Goal: Check status: Check status

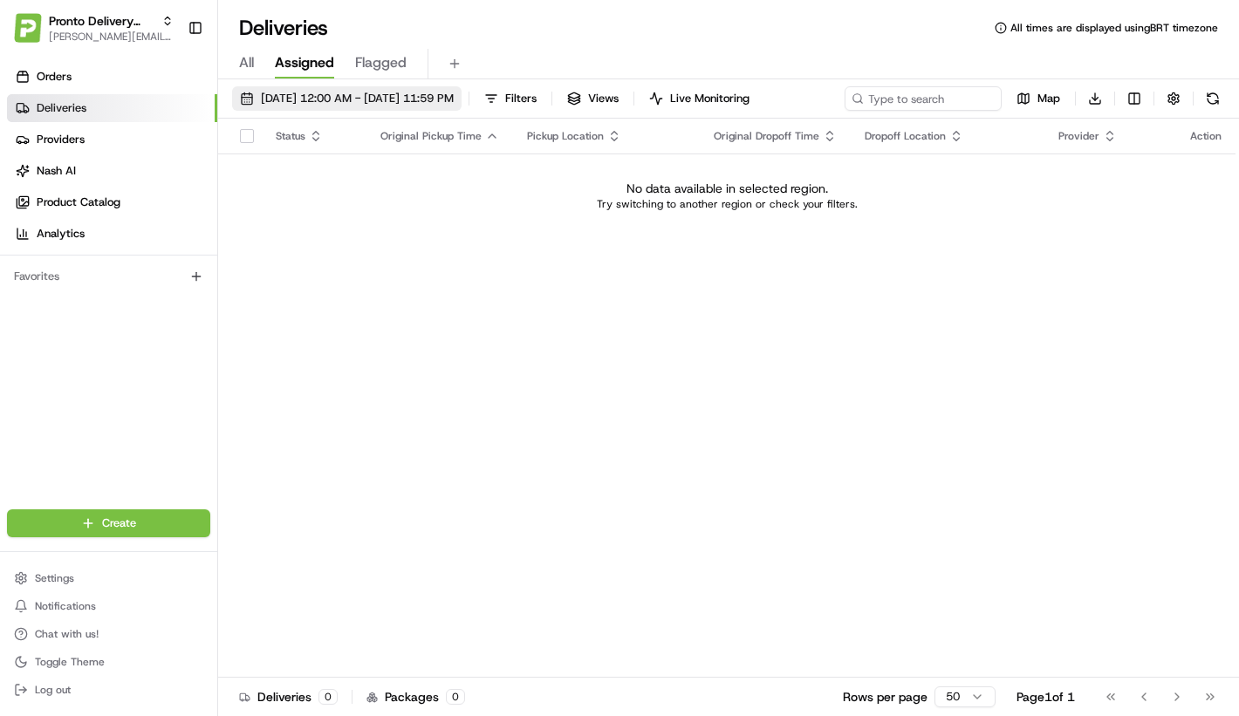
click at [454, 91] on span "[DATE] 12:00 AM - [DATE] 11:59 PM" at bounding box center [357, 99] width 193 height 16
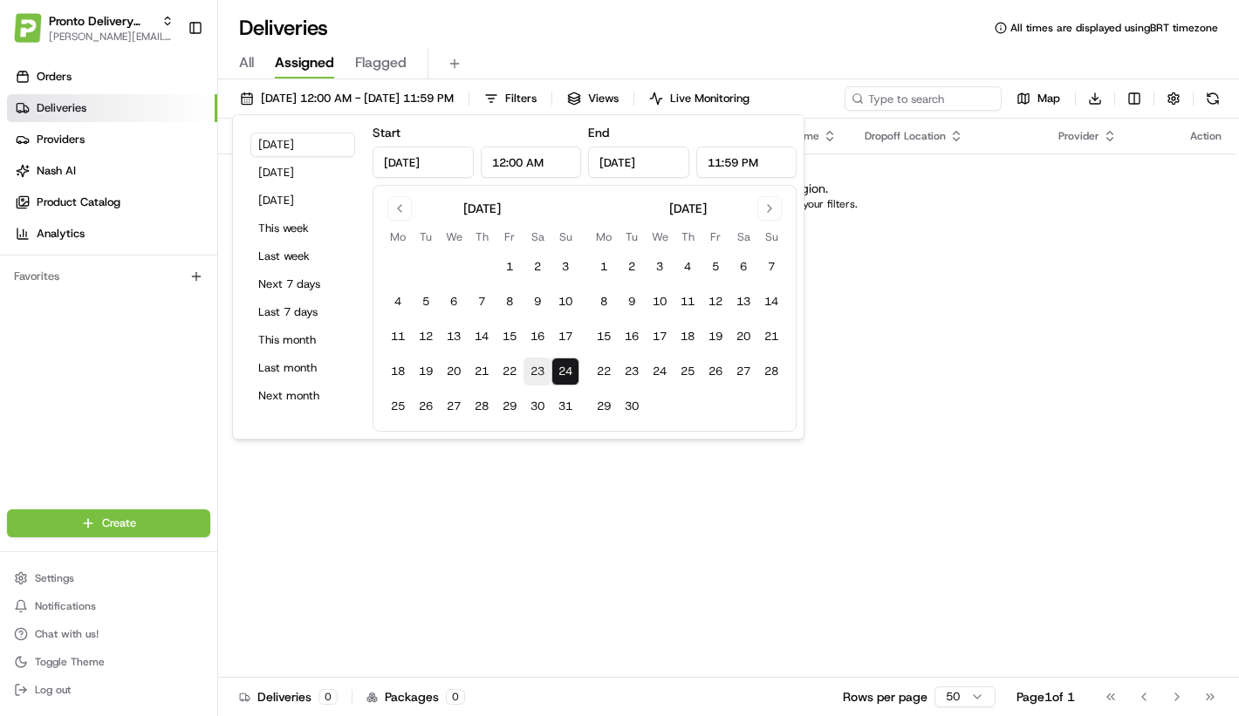
click at [545, 382] on button "23" at bounding box center [538, 372] width 28 height 28
type input "[DATE]"
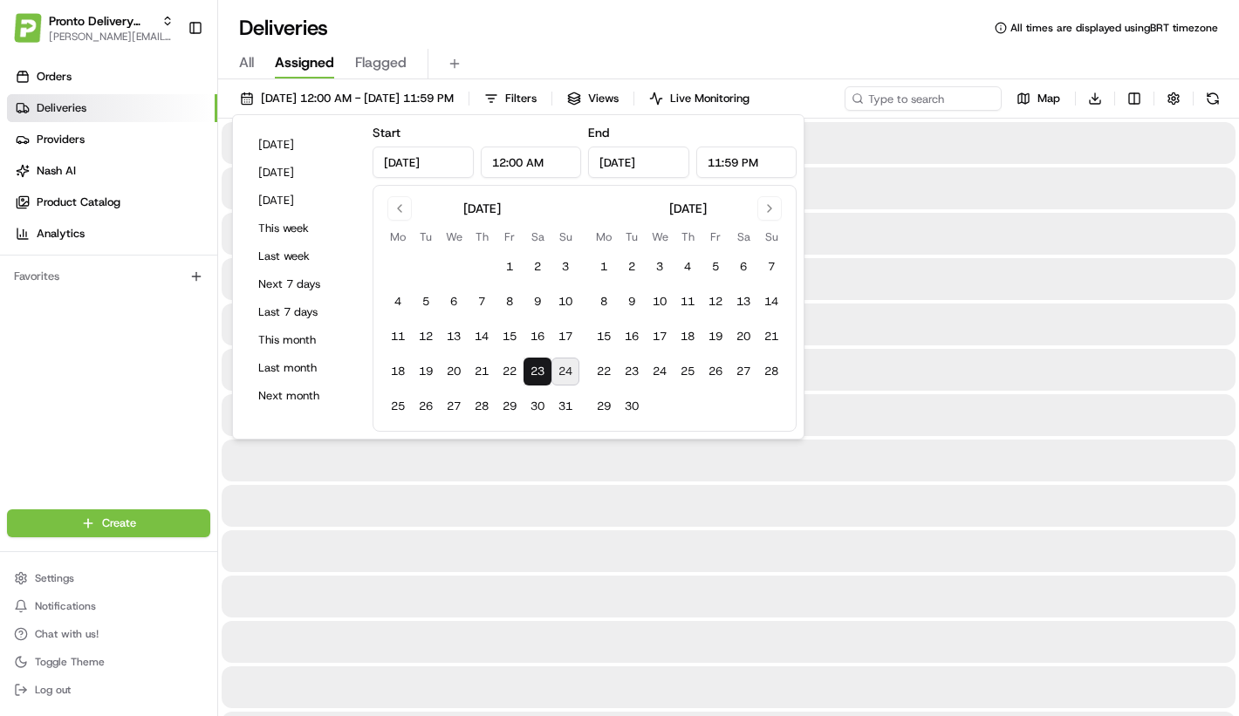
click at [551, 467] on div at bounding box center [729, 461] width 1014 height 42
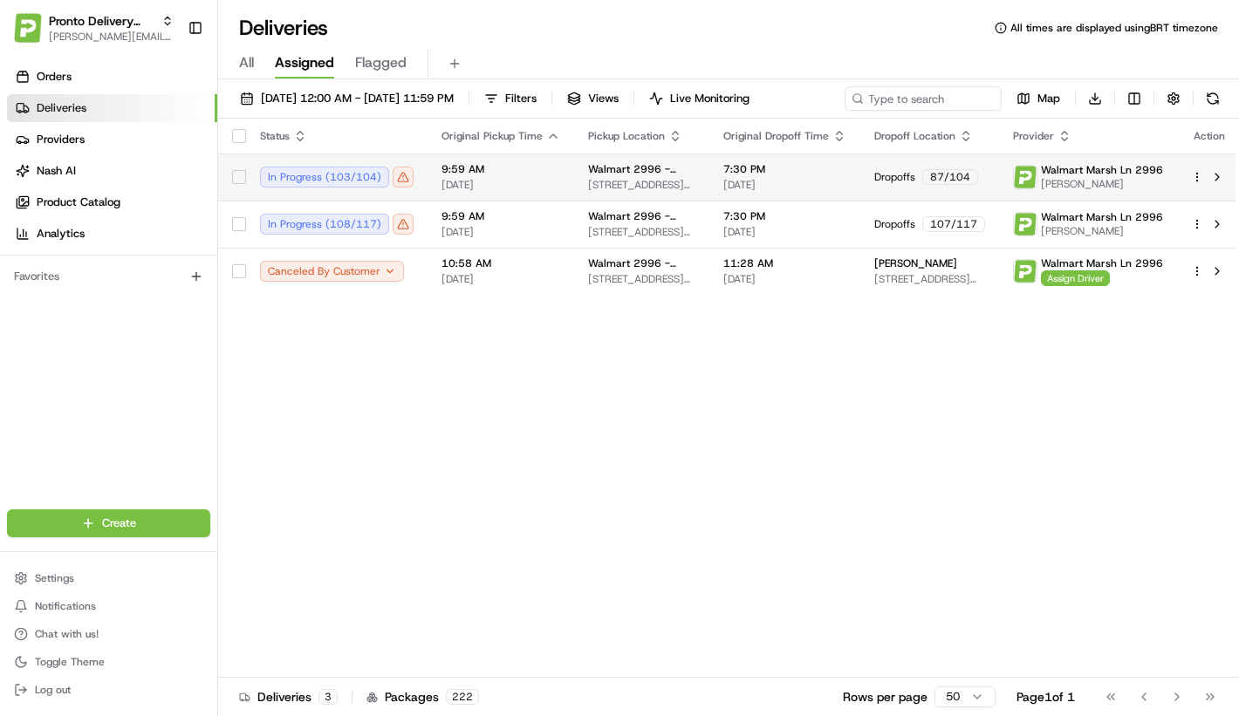
click at [448, 184] on td "9:59 AM [DATE]" at bounding box center [501, 177] width 147 height 47
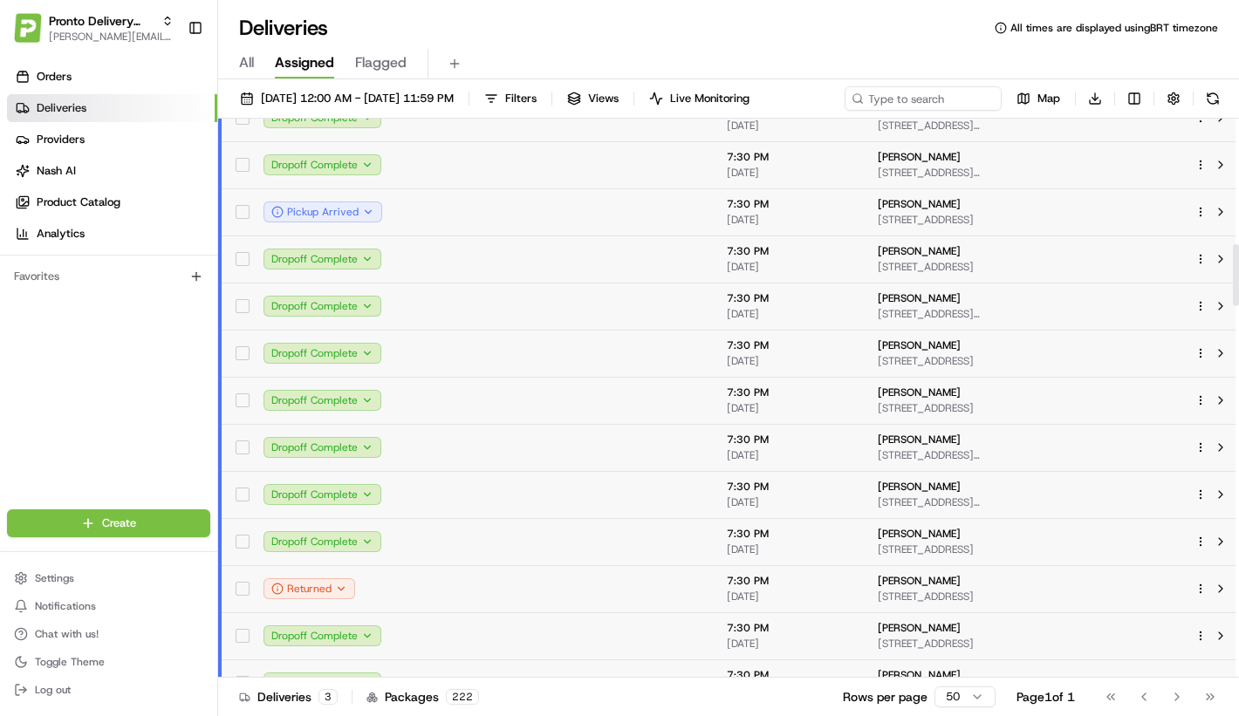
scroll to position [1138, 0]
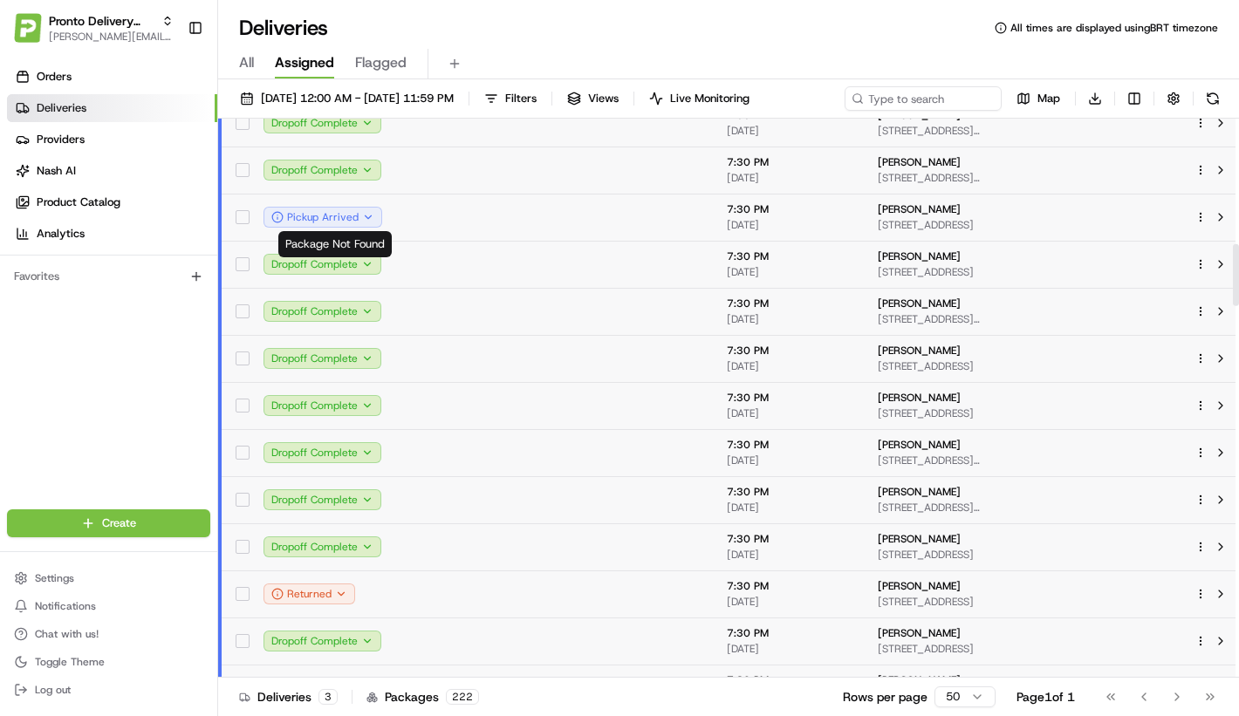
click at [484, 249] on td at bounding box center [504, 264] width 147 height 47
click at [468, 221] on td at bounding box center [504, 217] width 147 height 47
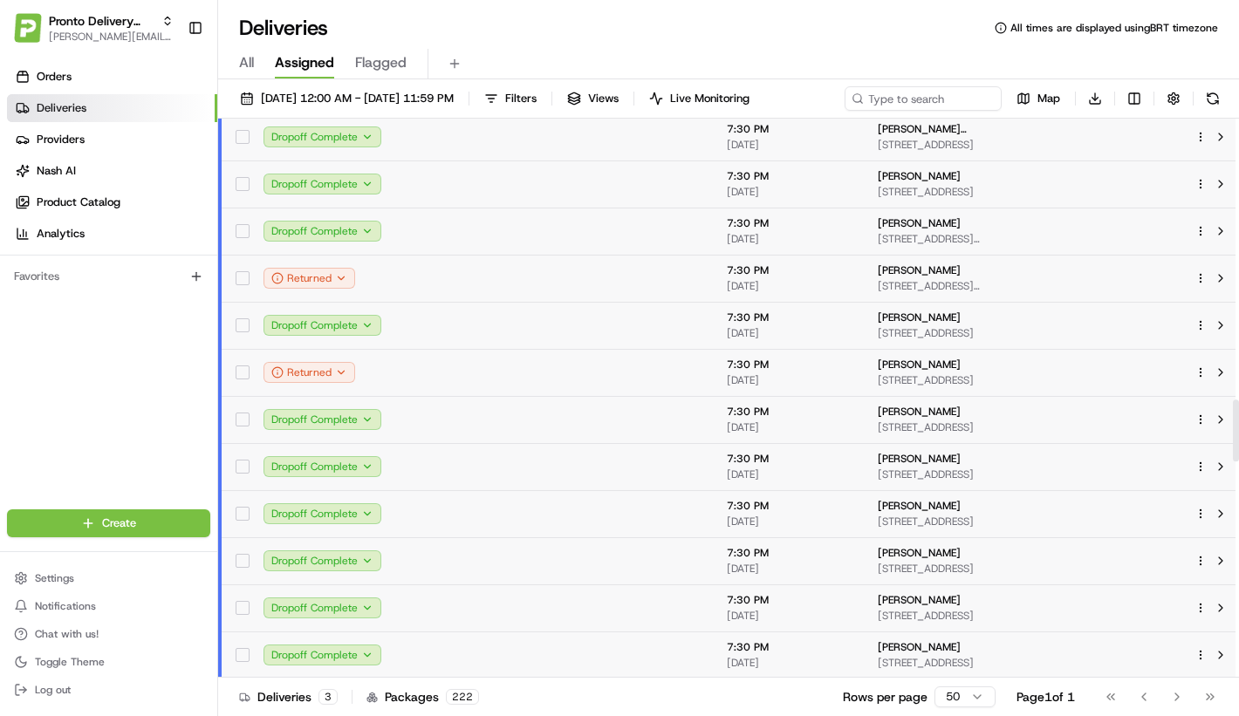
scroll to position [2553, 0]
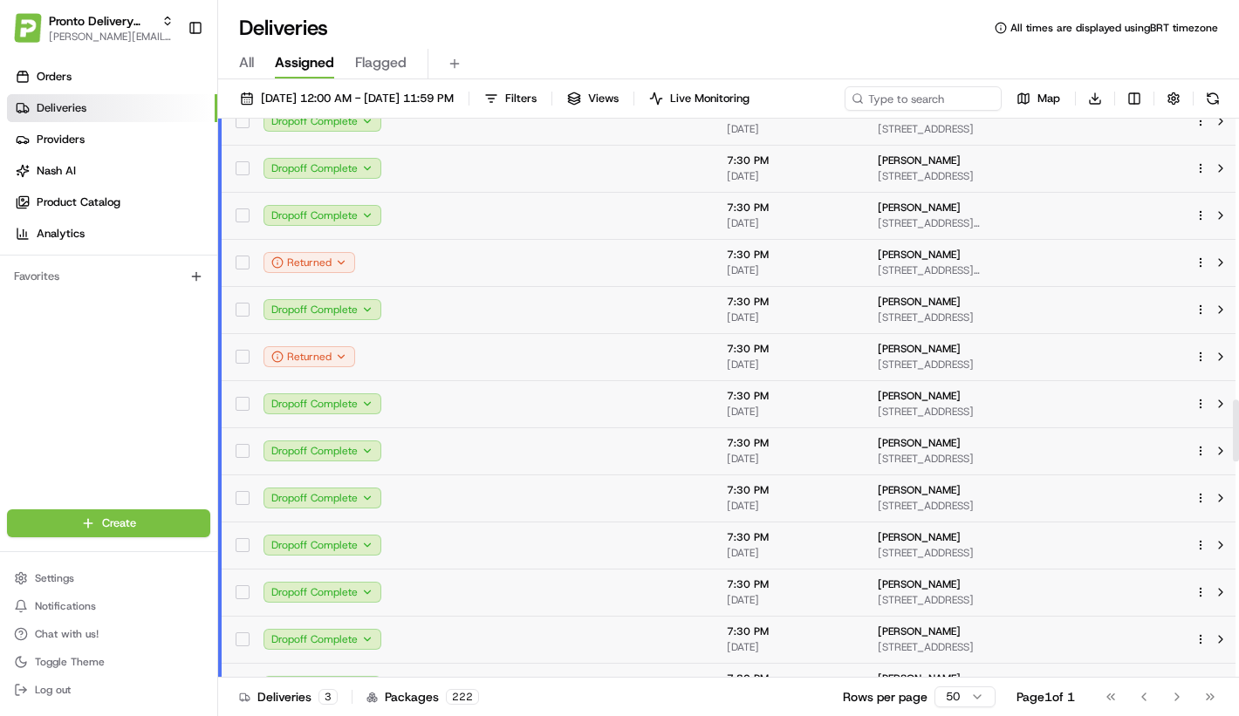
click at [528, 362] on td at bounding box center [504, 356] width 147 height 47
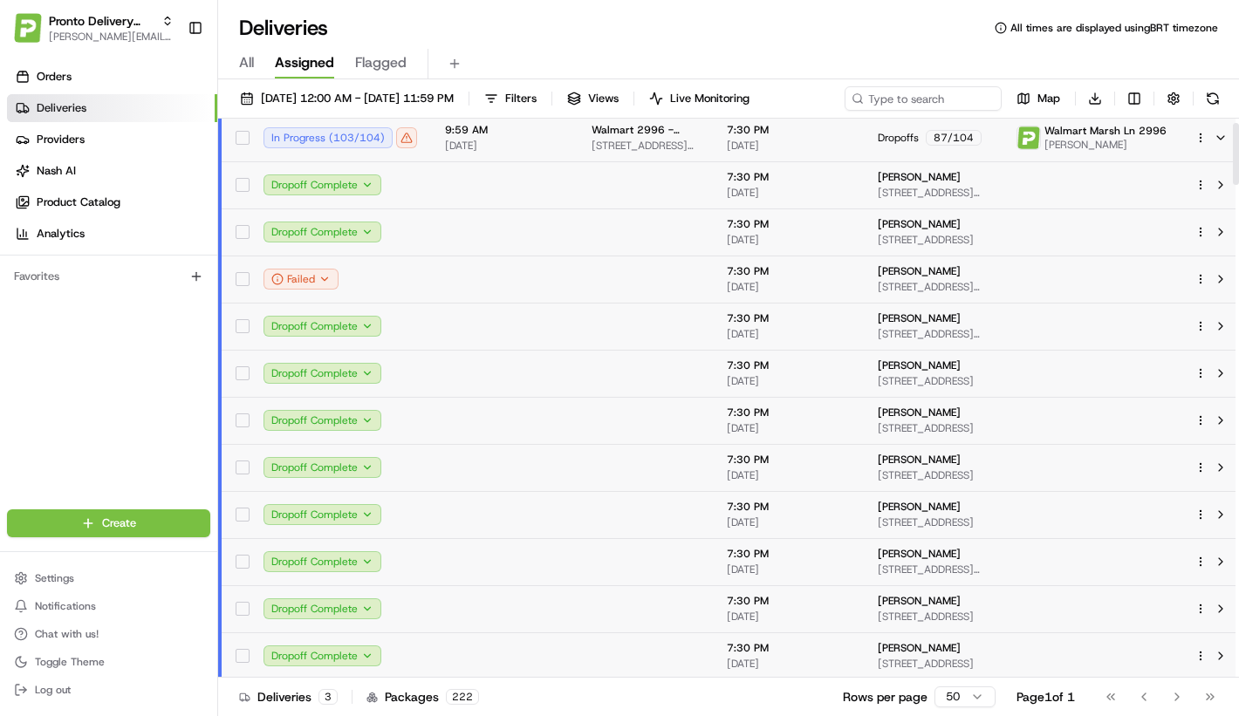
scroll to position [0, 0]
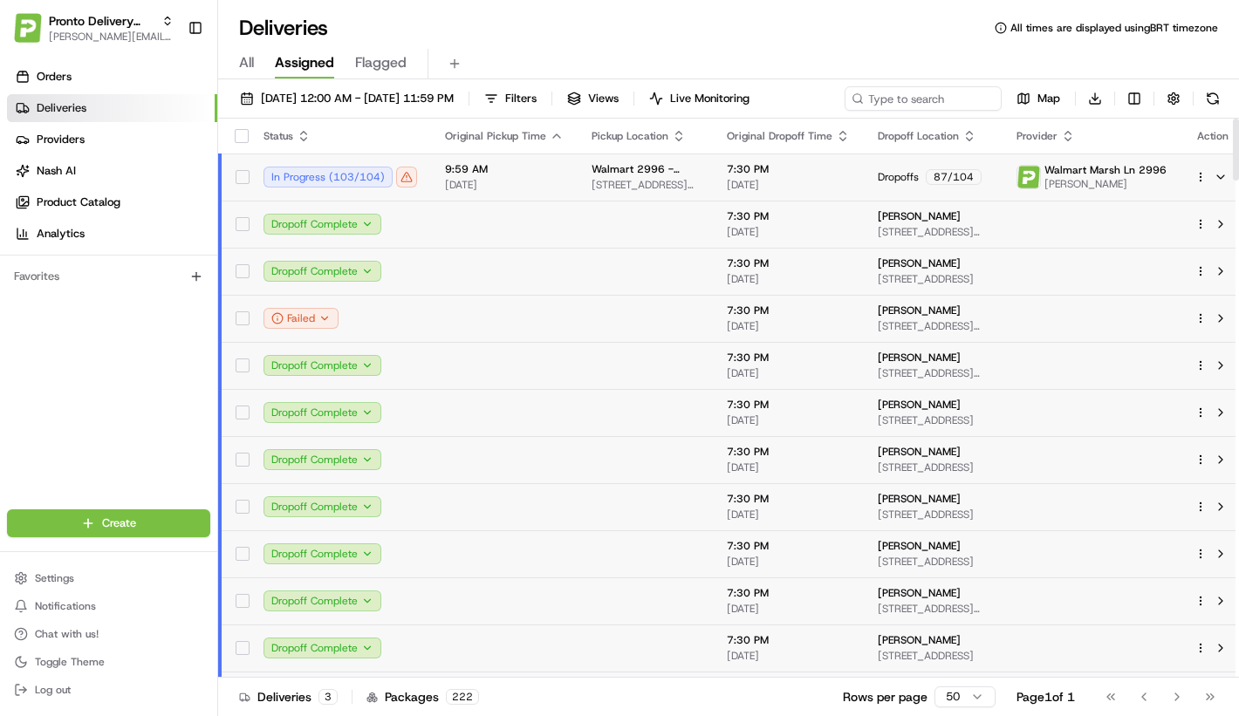
click at [527, 162] on span "9:59 AM" at bounding box center [504, 169] width 119 height 14
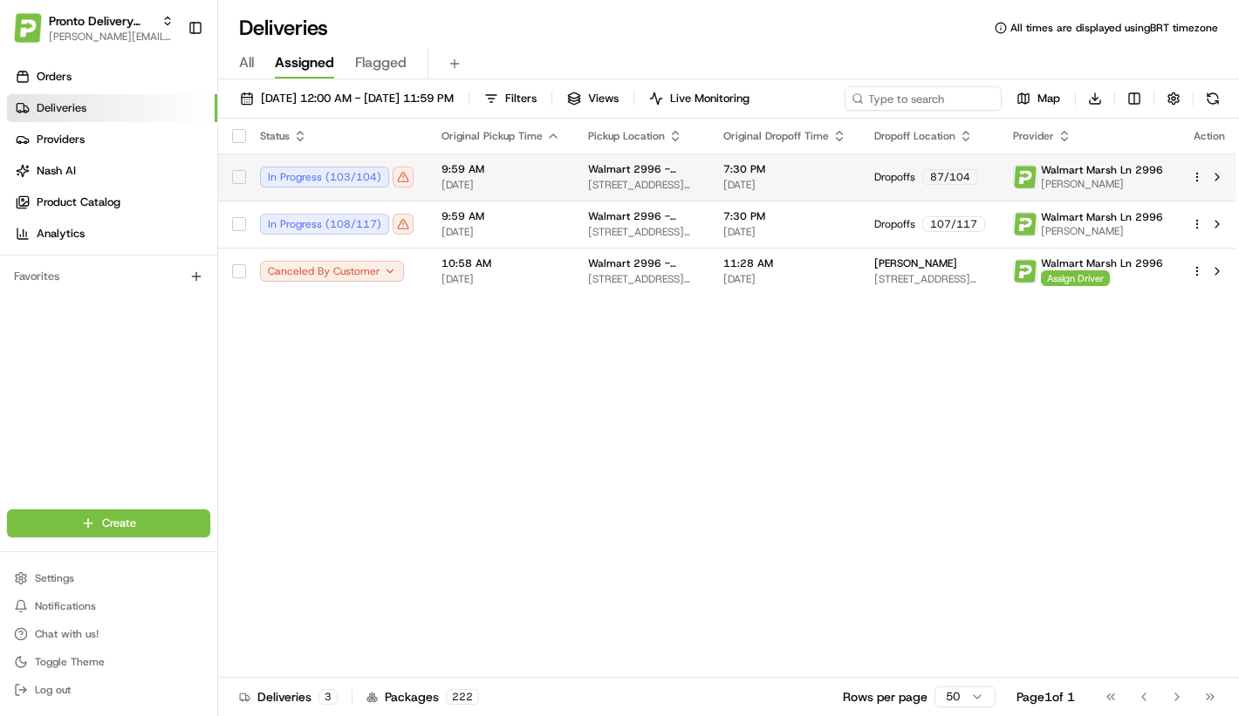
click at [526, 172] on span "9:59 AM" at bounding box center [501, 169] width 119 height 14
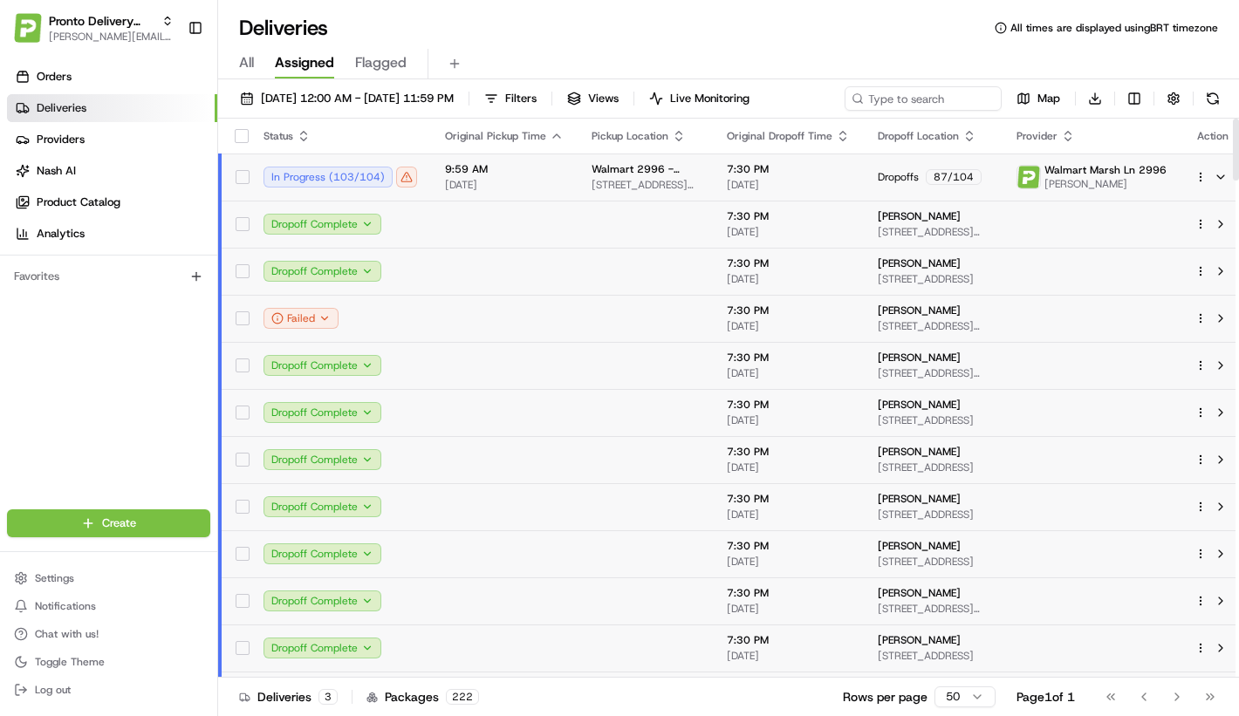
click at [526, 172] on span "9:59 AM" at bounding box center [504, 169] width 119 height 14
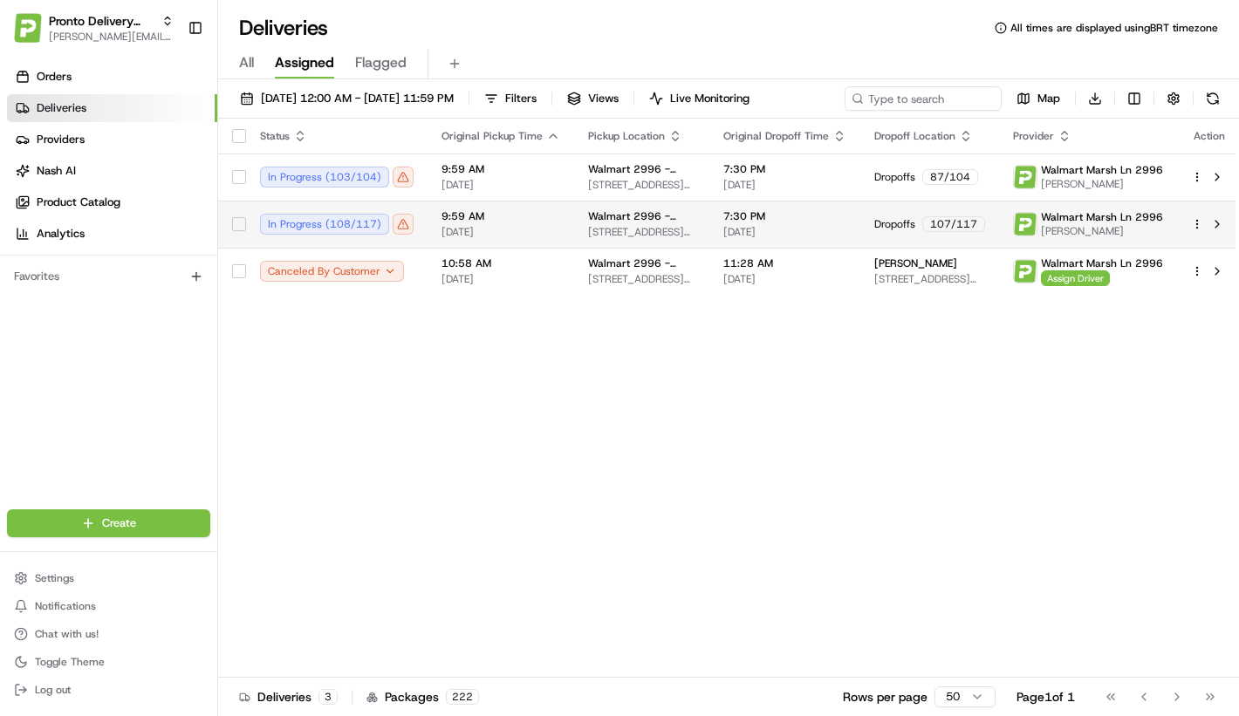
click at [525, 212] on span "9:59 AM" at bounding box center [501, 216] width 119 height 14
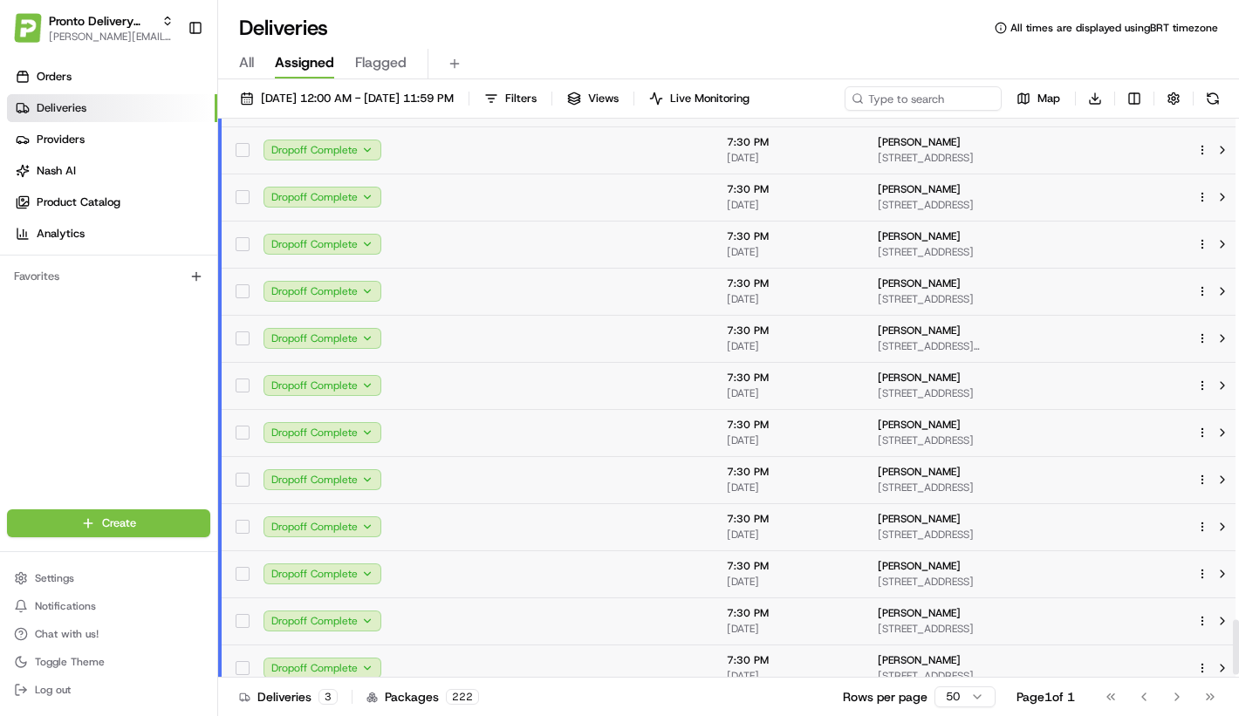
scroll to position [5130, 0]
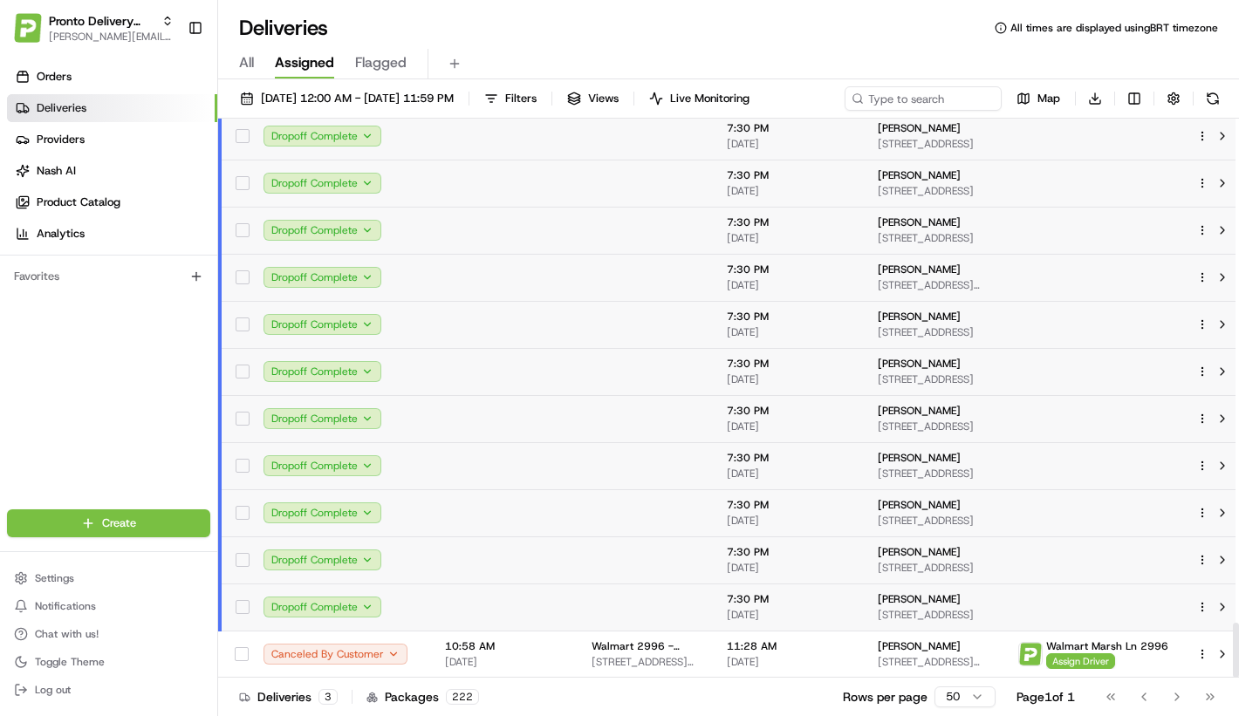
click at [531, 421] on td at bounding box center [504, 418] width 147 height 47
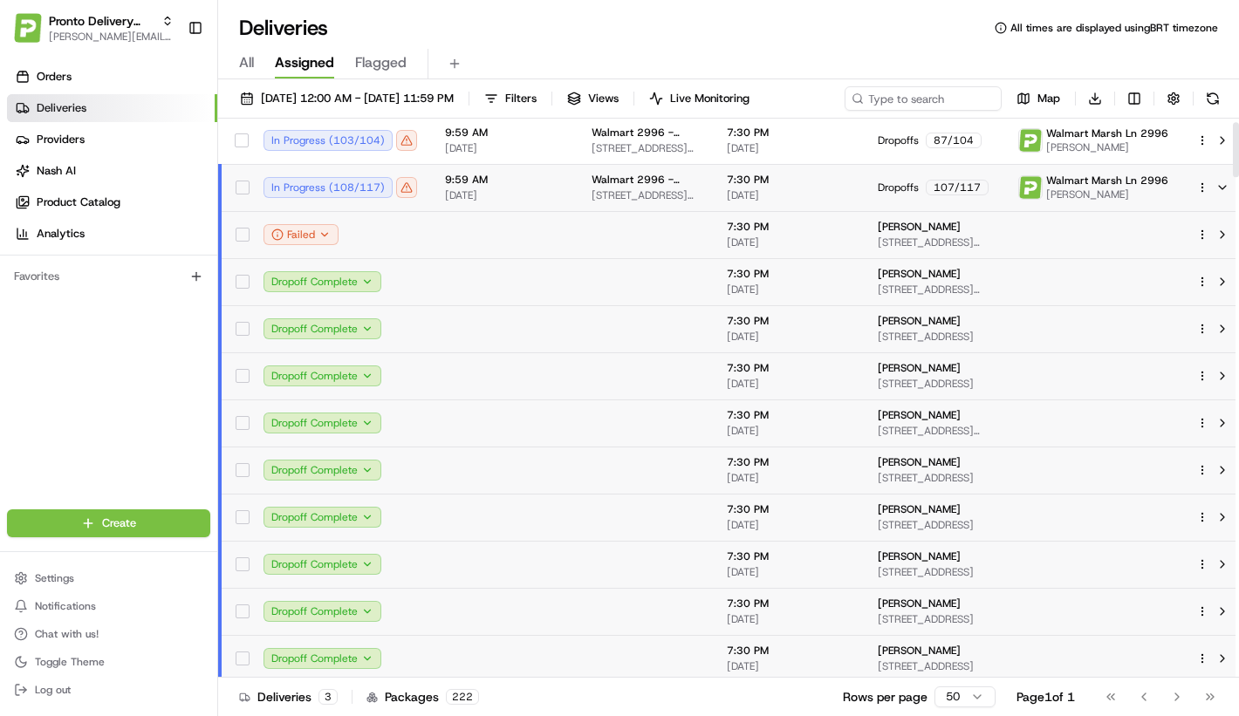
scroll to position [0, 0]
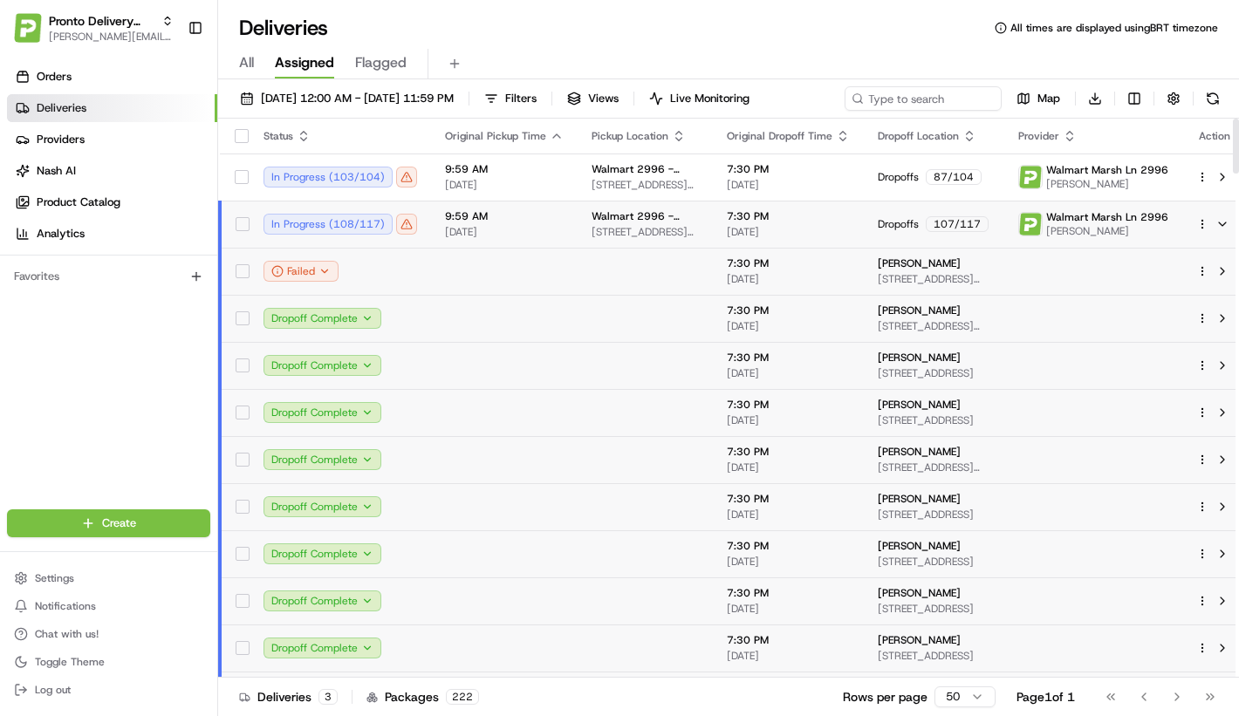
click at [538, 235] on span "[DATE]" at bounding box center [504, 232] width 119 height 14
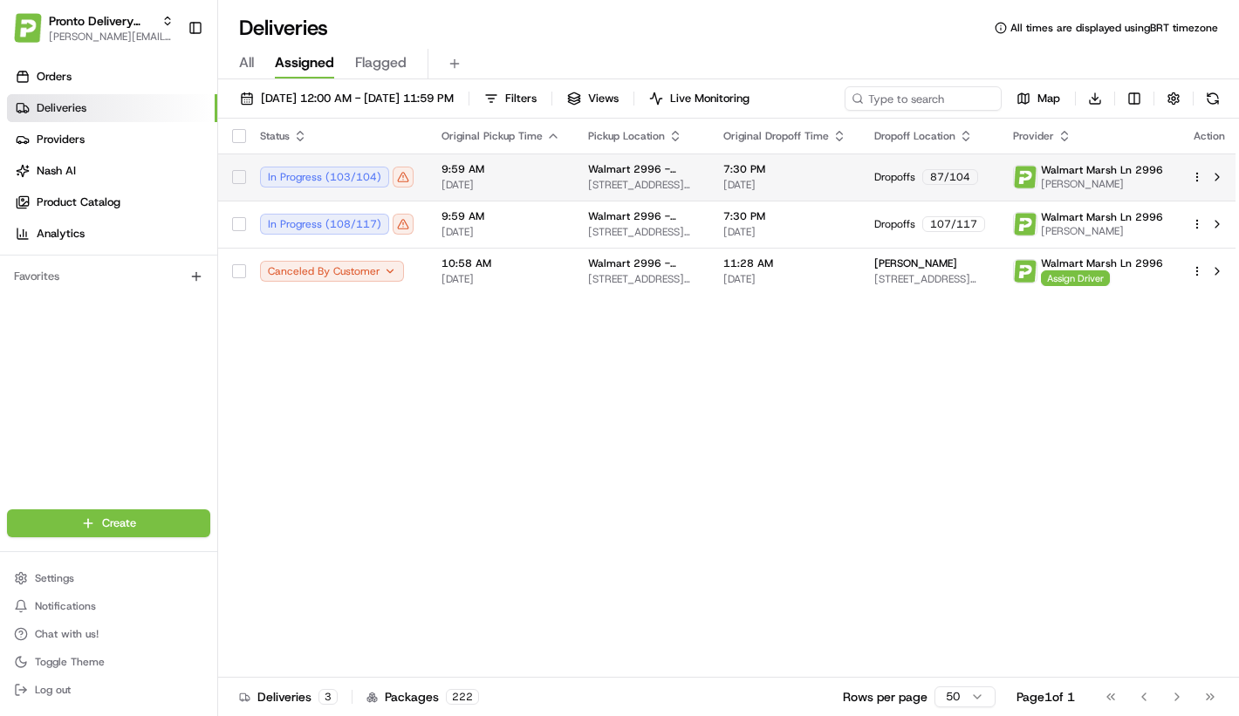
click at [428, 168] on td "In Progress ( 103 / 104 )" at bounding box center [337, 177] width 182 height 47
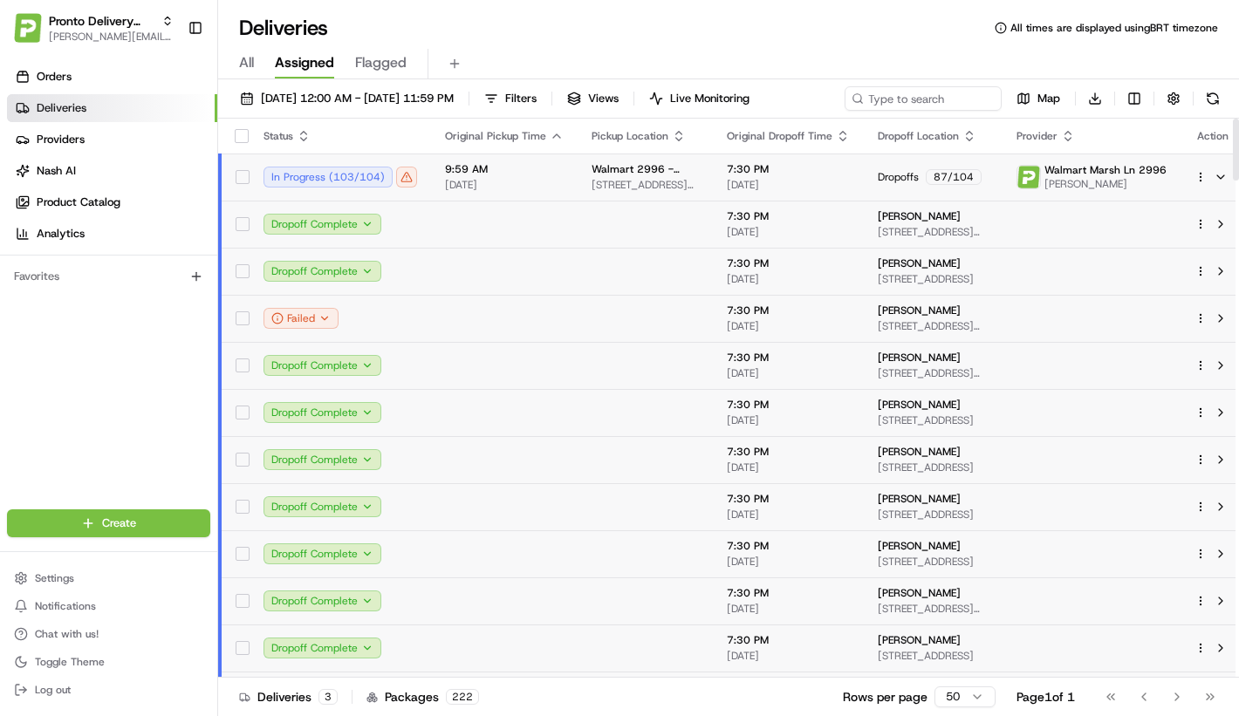
click at [431, 172] on td "In Progress ( 103 / 104 )" at bounding box center [341, 177] width 182 height 47
